Goal: Navigation & Orientation: Find specific page/section

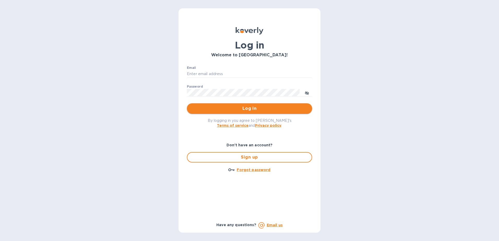
type input "[EMAIL_ADDRESS][DOMAIN_NAME]"
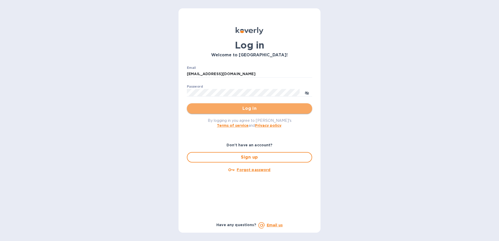
click at [244, 111] on span "Log in" at bounding box center [249, 108] width 117 height 6
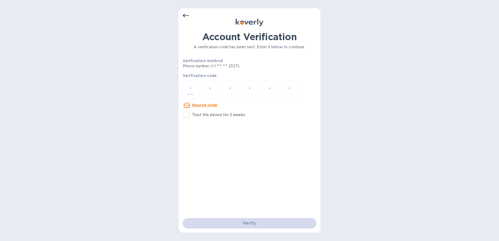
click at [188, 87] on input "number" at bounding box center [190, 90] width 7 height 10
type input "2"
type input "5"
type input "8"
type input "2"
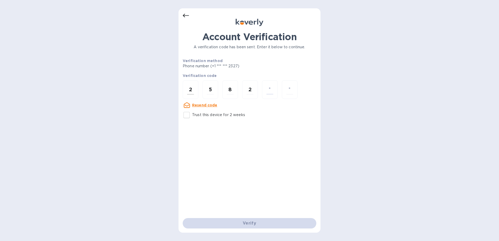
type input "3"
type input "4"
